Goal: Complete application form

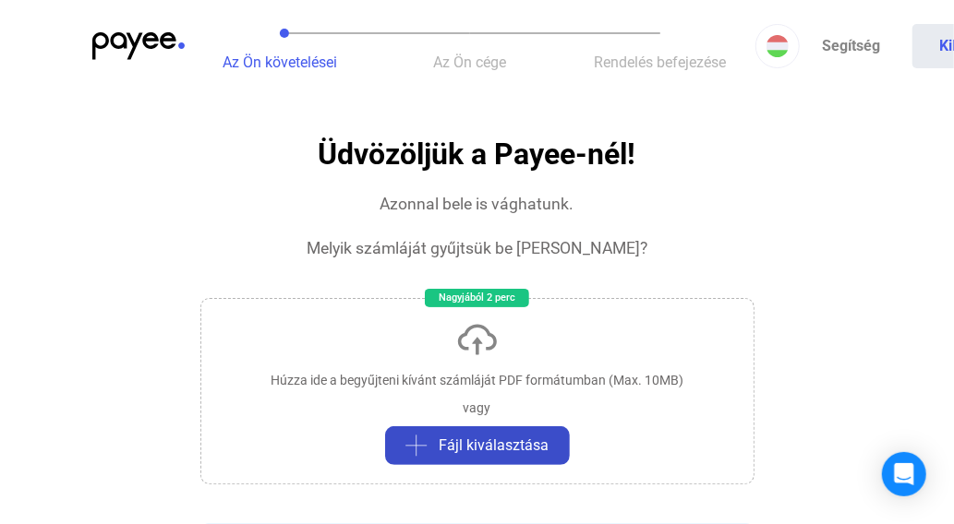
click at [487, 450] on span "Fájl kiválasztása" at bounding box center [494, 446] width 110 height 22
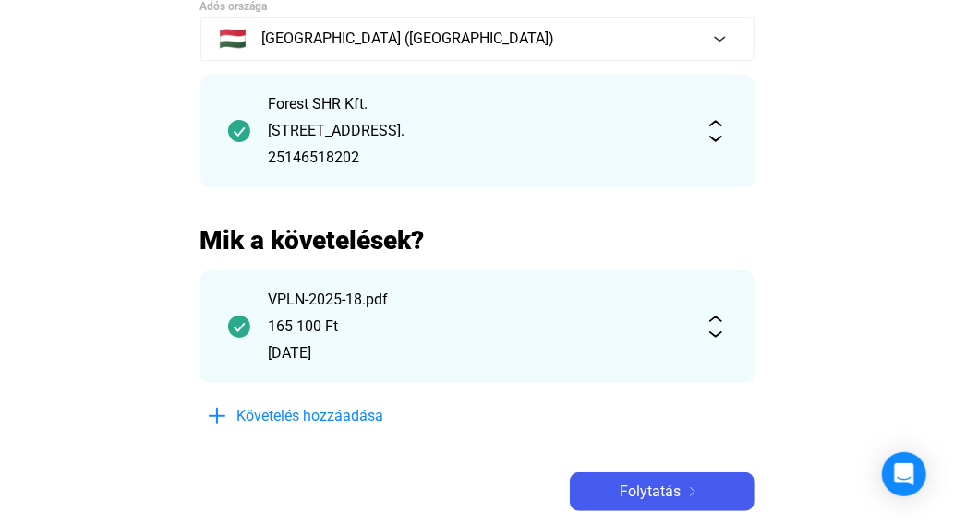
scroll to position [222, 0]
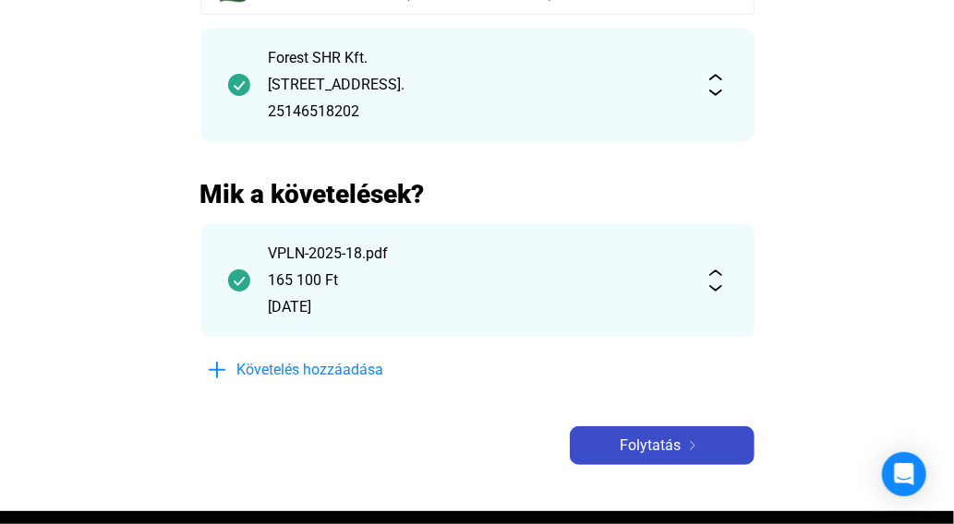
click at [667, 448] on span "Folytatás" at bounding box center [650, 446] width 61 height 22
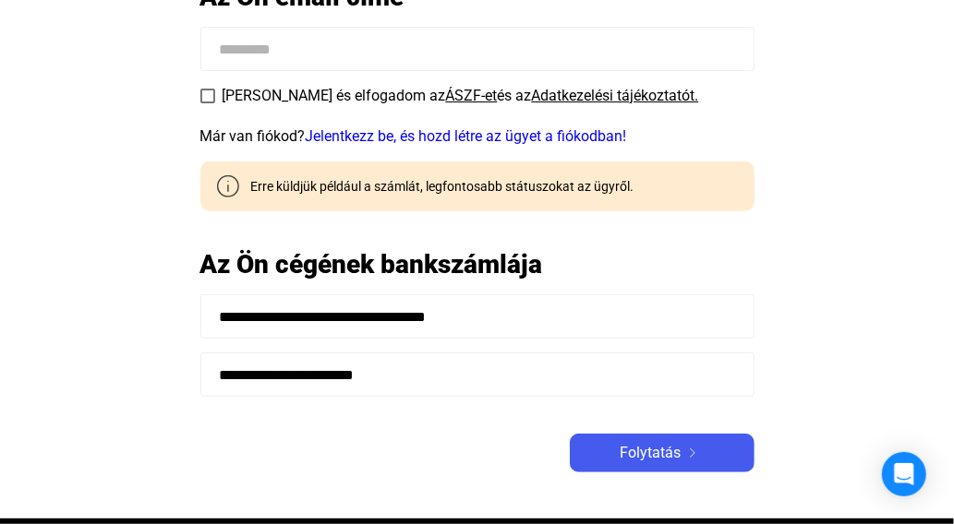
scroll to position [315, 0]
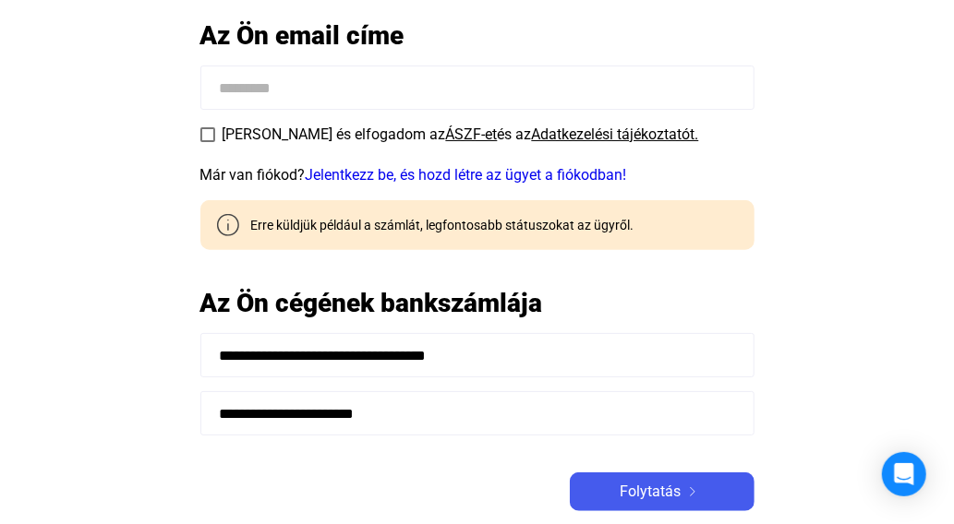
scroll to position [222, 0]
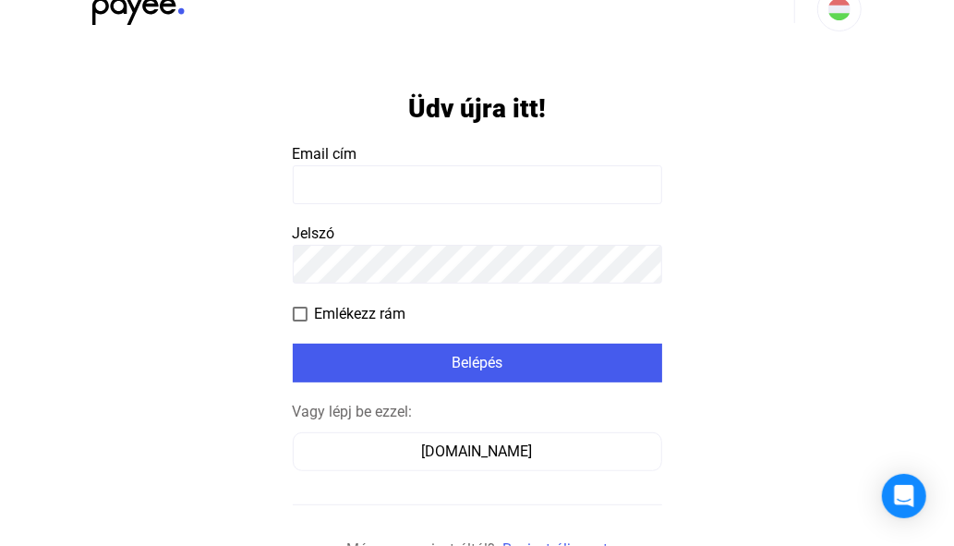
scroll to position [91, 0]
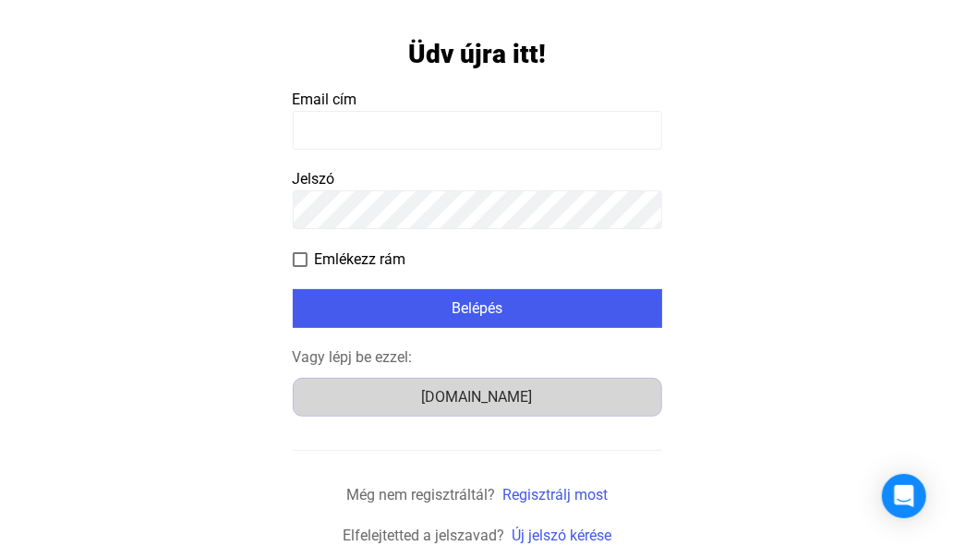
click at [467, 401] on div "[DOMAIN_NAME]" at bounding box center [477, 397] width 356 height 22
